Goal: Task Accomplishment & Management: Manage account settings

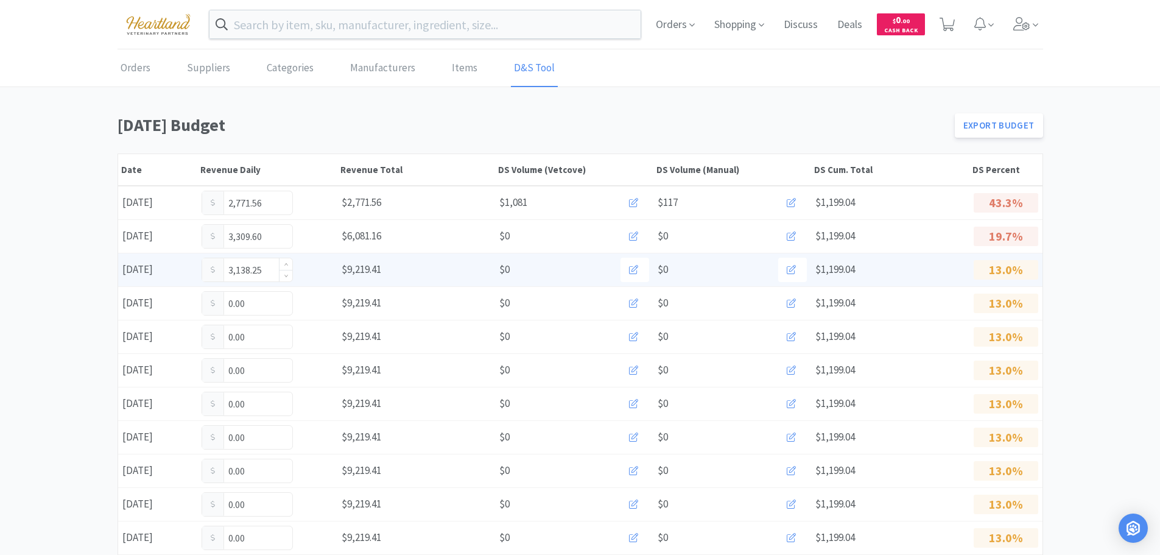
click at [271, 266] on input "3,138.25" at bounding box center [247, 269] width 90 height 23
type input "3"
type input "5,035.25"
